Goal: Find specific page/section: Find specific page/section

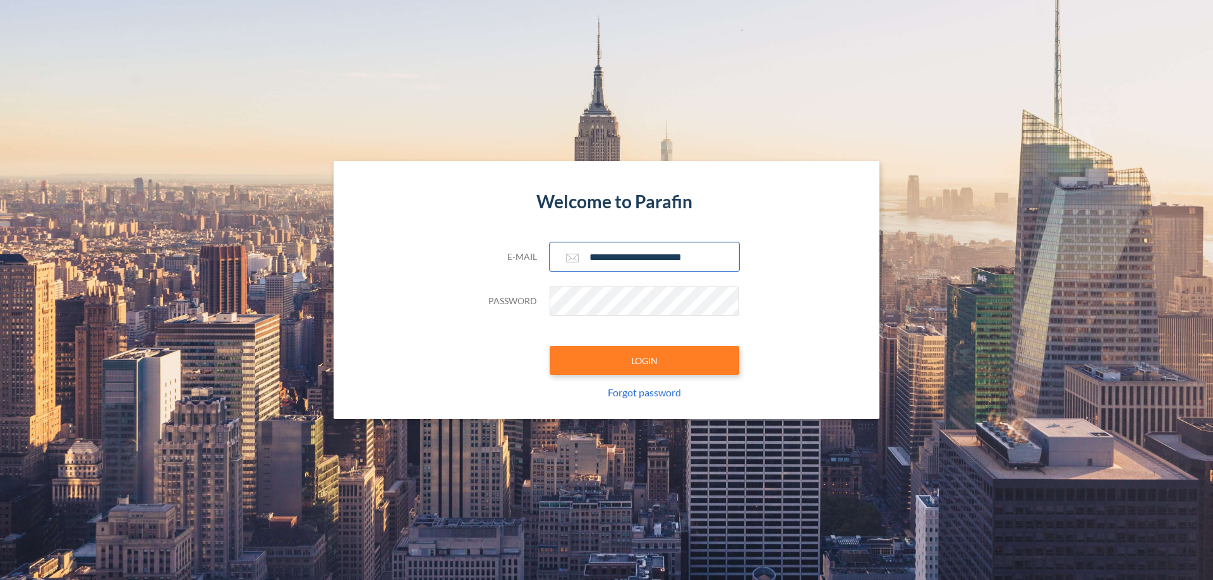
type input "**********"
click at [644, 361] on button "LOGIN" at bounding box center [643, 360] width 189 height 29
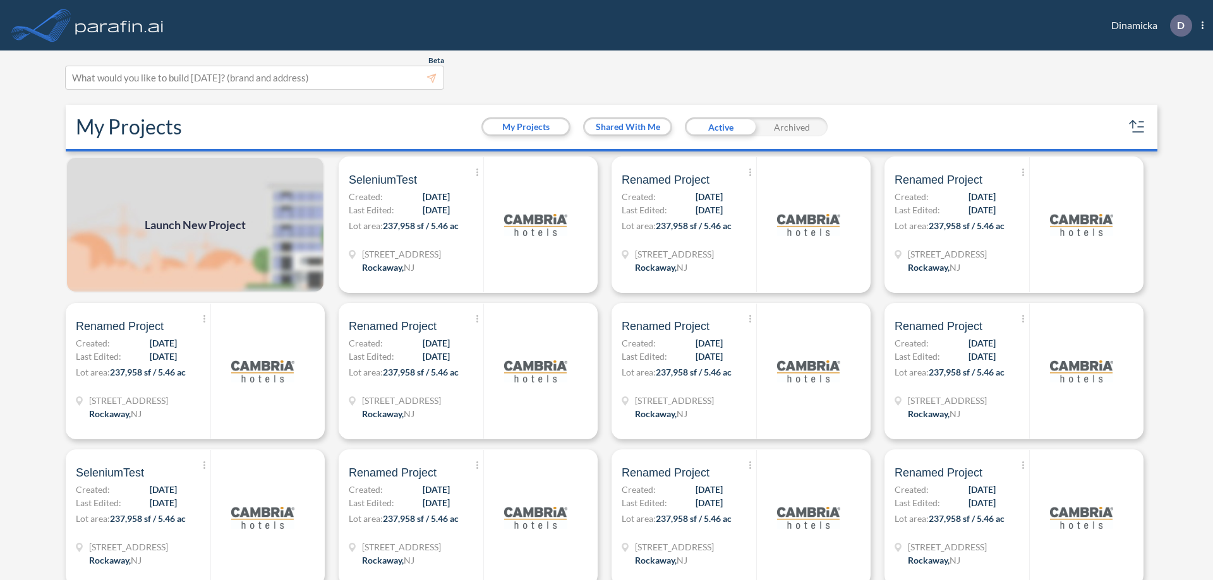
scroll to position [3, 0]
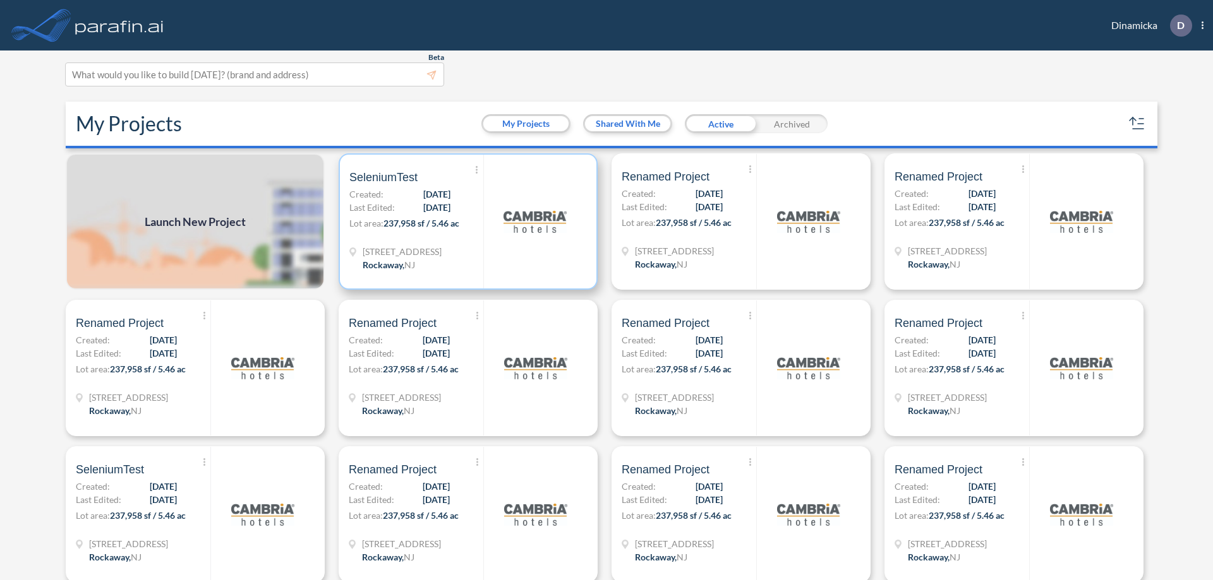
click at [465, 222] on p "Lot area: 237,958 sf / 5.46 ac" at bounding box center [416, 226] width 134 height 18
